Goal: Information Seeking & Learning: Learn about a topic

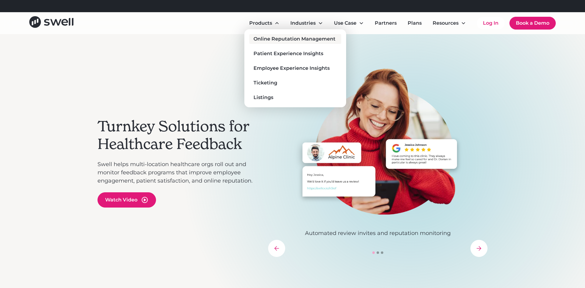
click at [269, 38] on div "Online Reputation Management" at bounding box center [294, 38] width 82 height 7
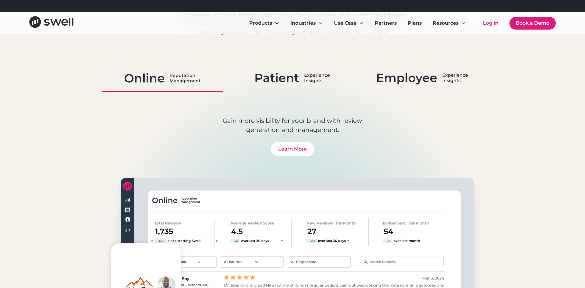
scroll to position [2037, 0]
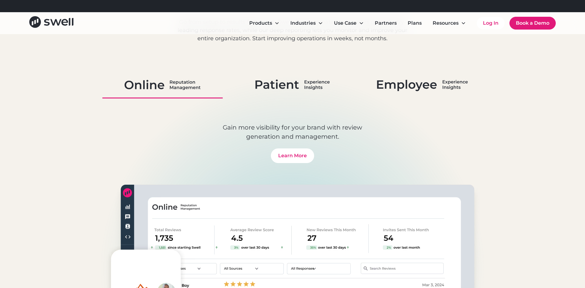
click at [313, 86] on img at bounding box center [292, 85] width 75 height 16
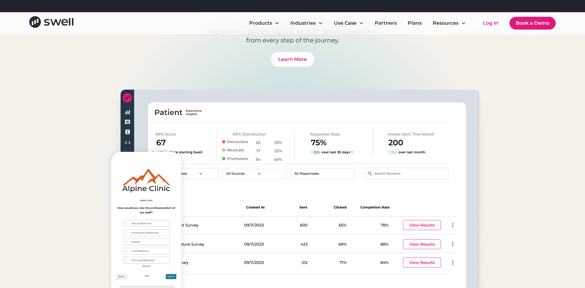
scroll to position [2129, 0]
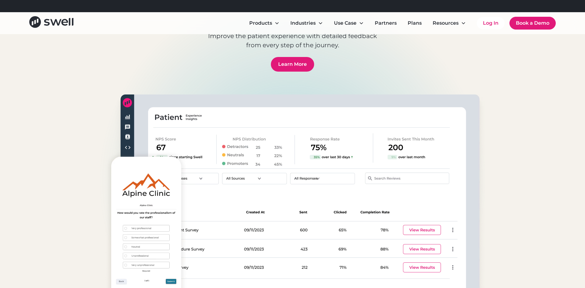
click at [292, 65] on link "Learn More" at bounding box center [292, 64] width 43 height 15
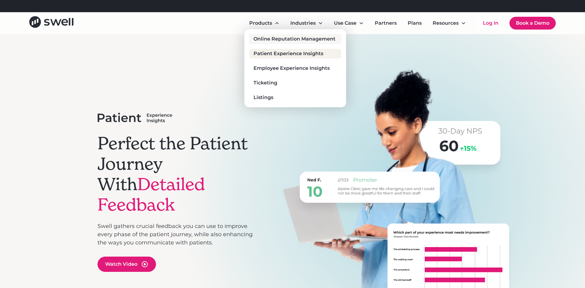
click at [271, 37] on div "Online Reputation Management" at bounding box center [294, 38] width 82 height 7
